Goal: Task Accomplishment & Management: Use online tool/utility

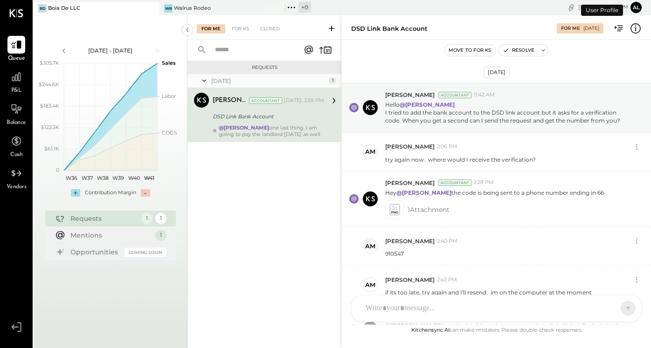
scroll to position [243, 0]
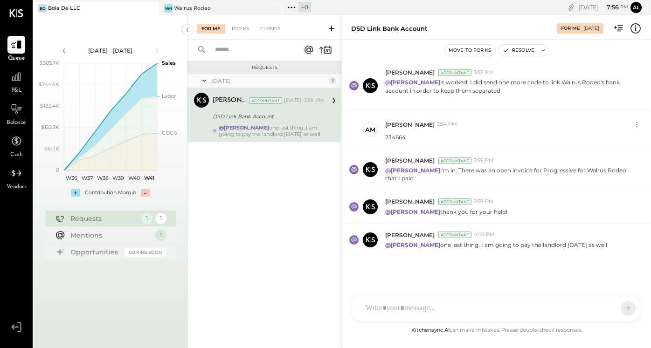
click at [494, 316] on div "[PERSON_NAME] GO [PERSON_NAME] ID [PERSON_NAME] Del [PERSON_NAME] AM [PERSON_NA…" at bounding box center [496, 308] width 290 height 27
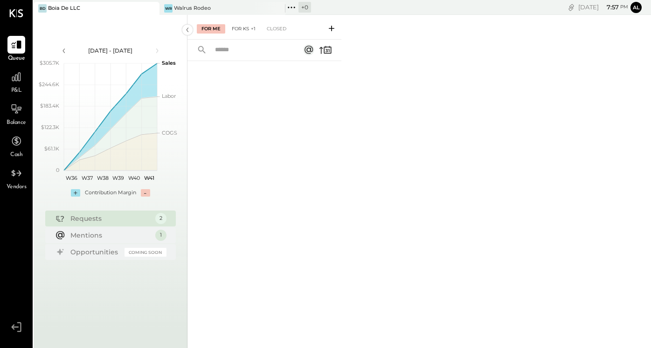
click at [240, 29] on div "For KS +1" at bounding box center [243, 28] width 33 height 9
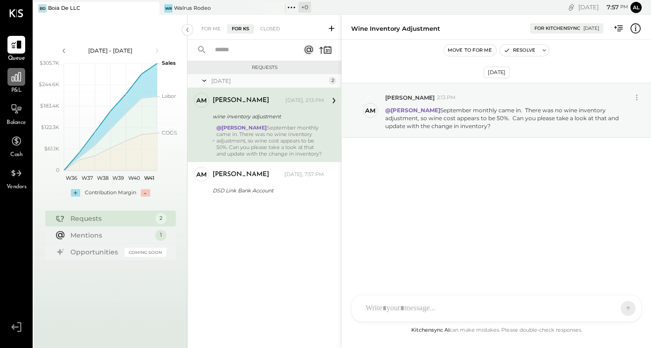
click at [11, 77] on icon at bounding box center [16, 77] width 12 height 12
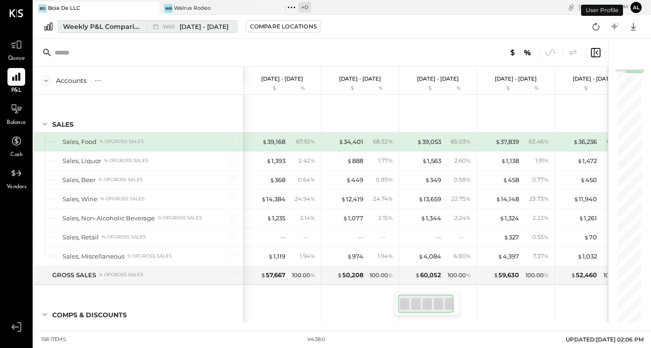
click at [102, 21] on button "Weekly P&L Comparison W40 [DATE] - [DATE]" at bounding box center [147, 26] width 179 height 13
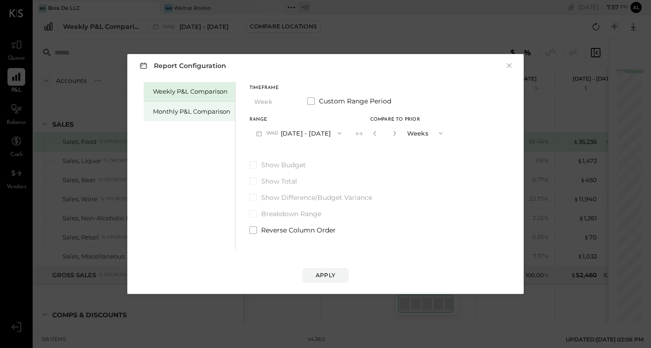
click at [177, 108] on div "Monthly P&L Comparison" at bounding box center [191, 111] width 77 height 9
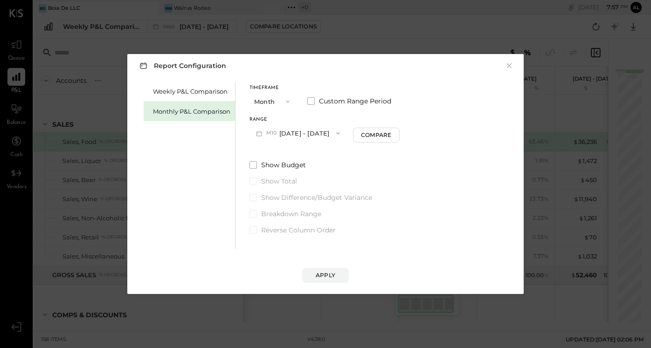
click at [301, 135] on button "M10 [DATE] - [DATE]" at bounding box center [297, 132] width 97 height 17
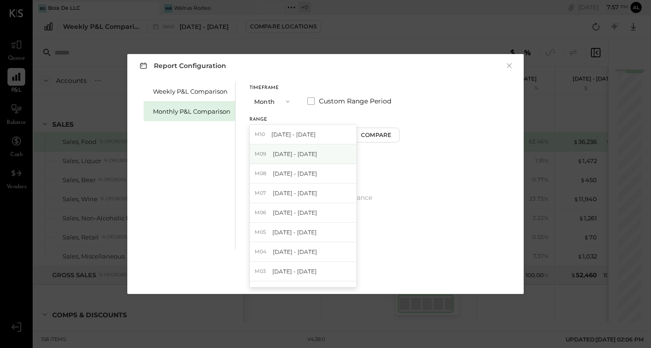
click at [307, 155] on span "[DATE] - [DATE]" at bounding box center [295, 154] width 44 height 8
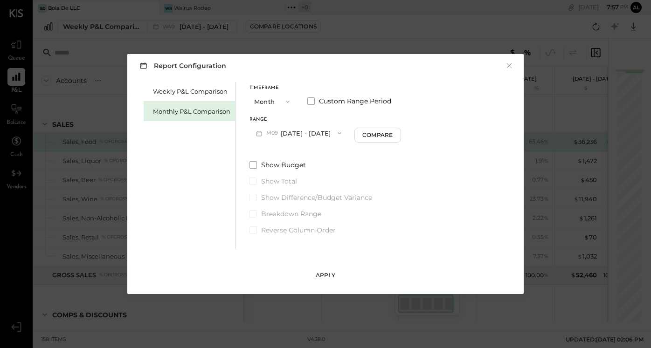
click at [336, 274] on button "Apply" at bounding box center [325, 275] width 47 height 15
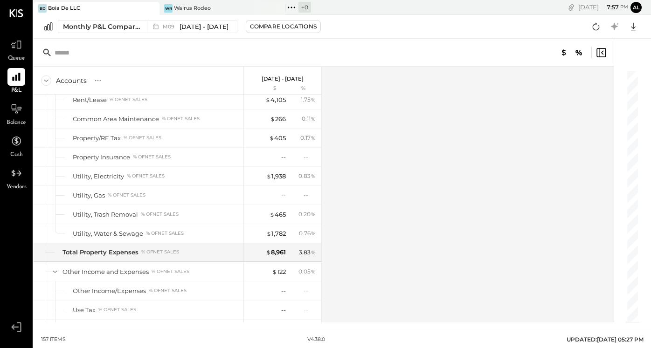
scroll to position [2505, 0]
